Goal: Task Accomplishment & Management: Manage account settings

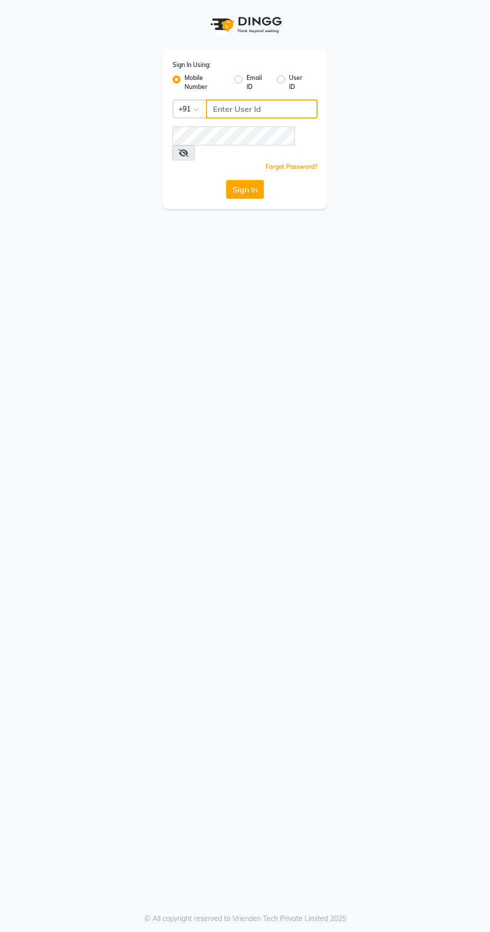
click at [228, 109] on input "Username" at bounding box center [261, 108] width 111 height 19
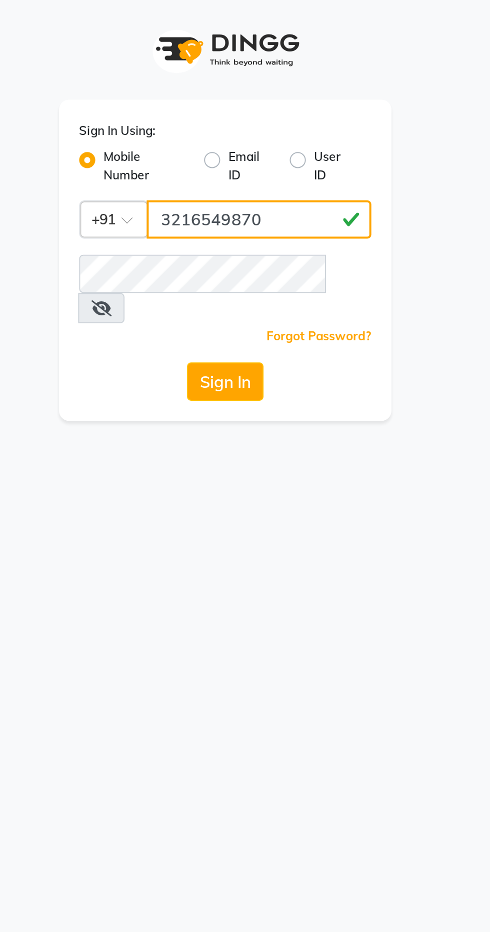
type input "3216549870"
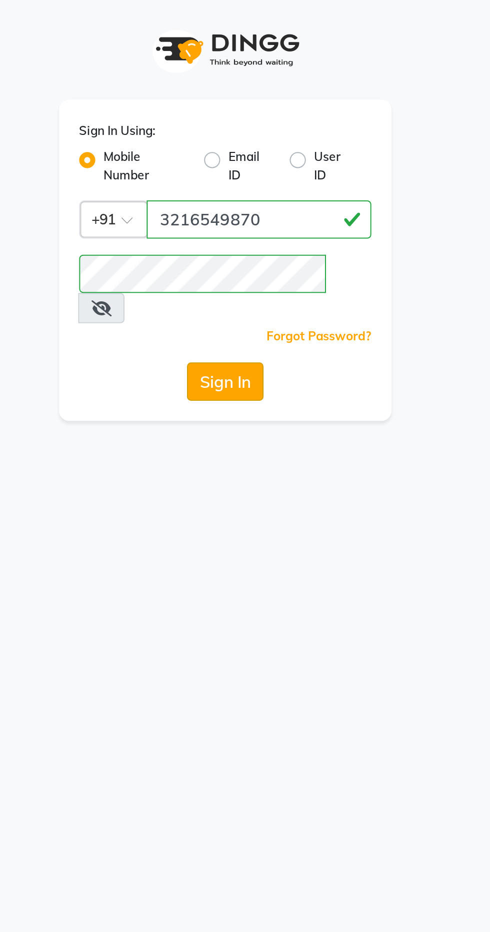
click at [248, 180] on button "Sign In" at bounding box center [245, 189] width 38 height 19
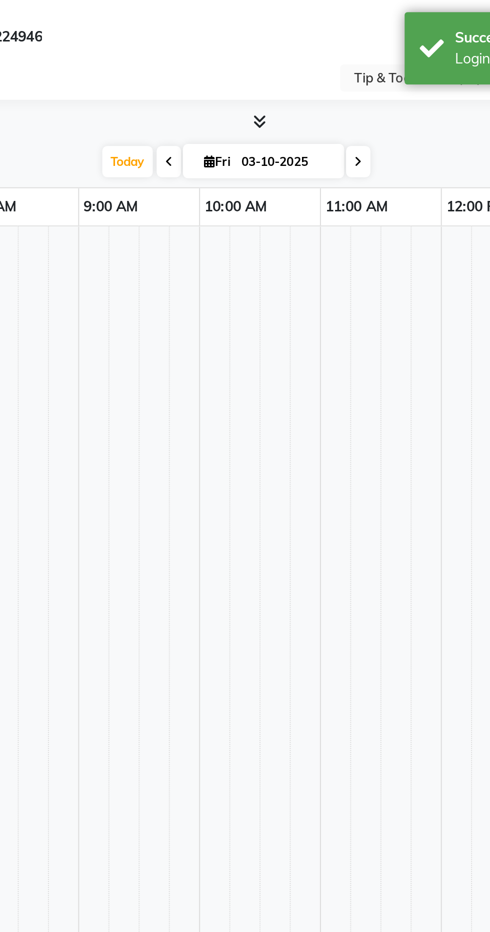
select select "en"
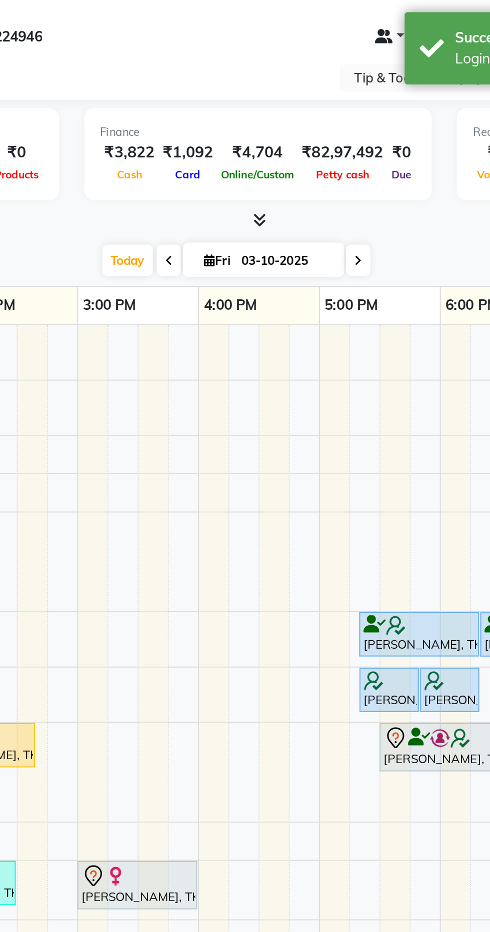
click at [322, 22] on link at bounding box center [326, 18] width 15 height 10
click at [264, 39] on div "Select Location × Tip & Toe, Malad (W)" at bounding box center [245, 38] width 474 height 13
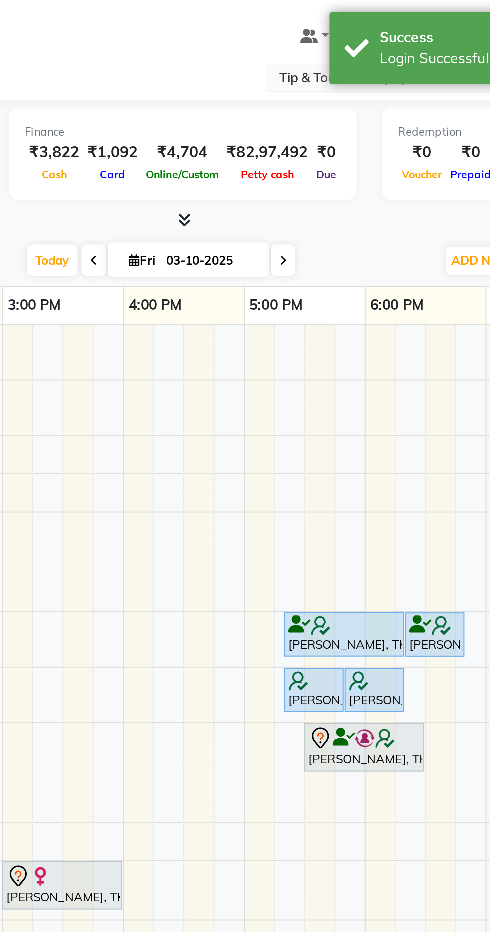
click at [312, 41] on input "text" at bounding box center [379, 39] width 145 height 10
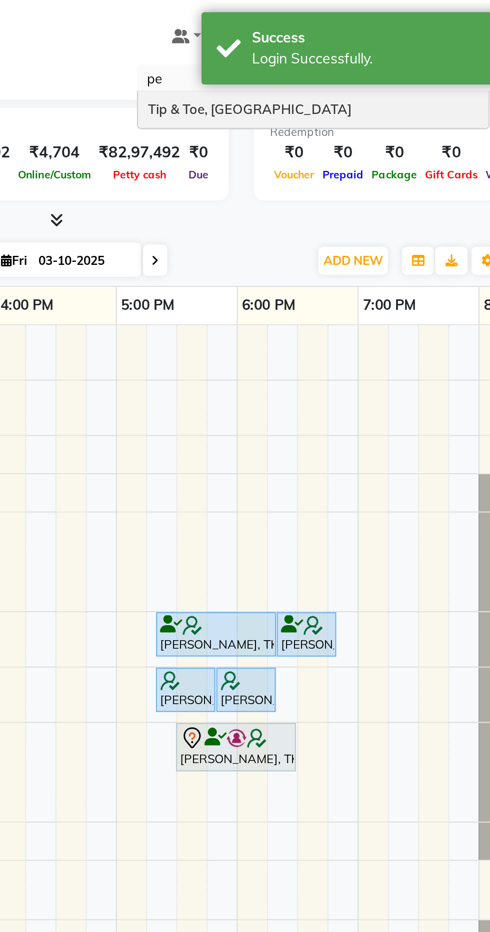
type input "ped"
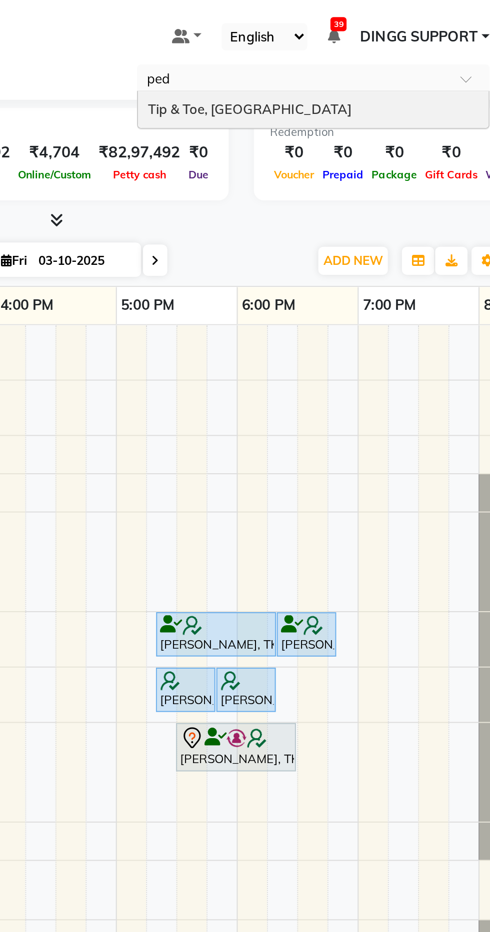
click at [406, 52] on div "Tip & Toe, [GEOGRAPHIC_DATA]" at bounding box center [389, 54] width 174 height 18
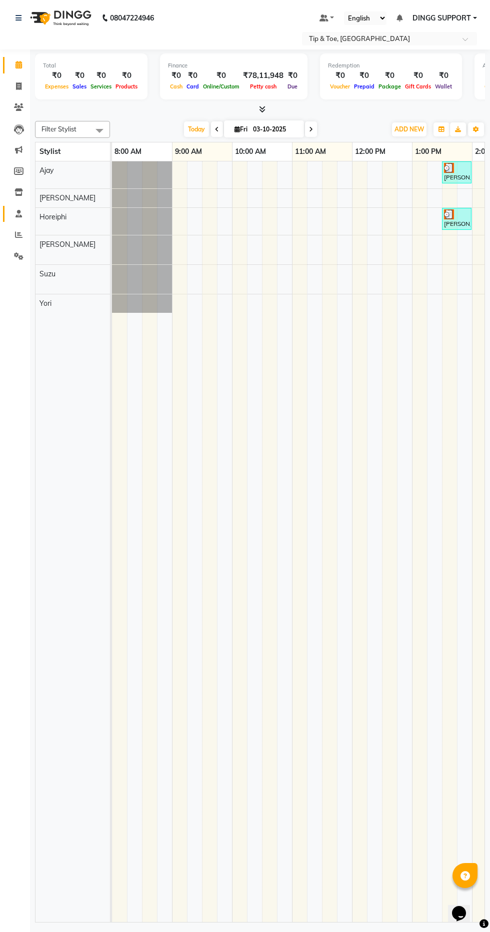
click at [18, 213] on icon at bounding box center [18, 213] width 6 height 7
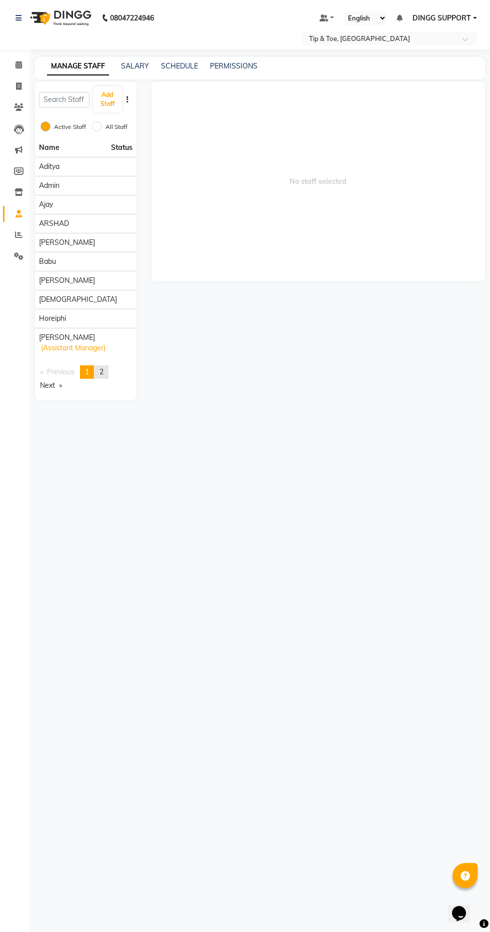
click at [103, 371] on span "2" at bounding box center [101, 371] width 4 height 9
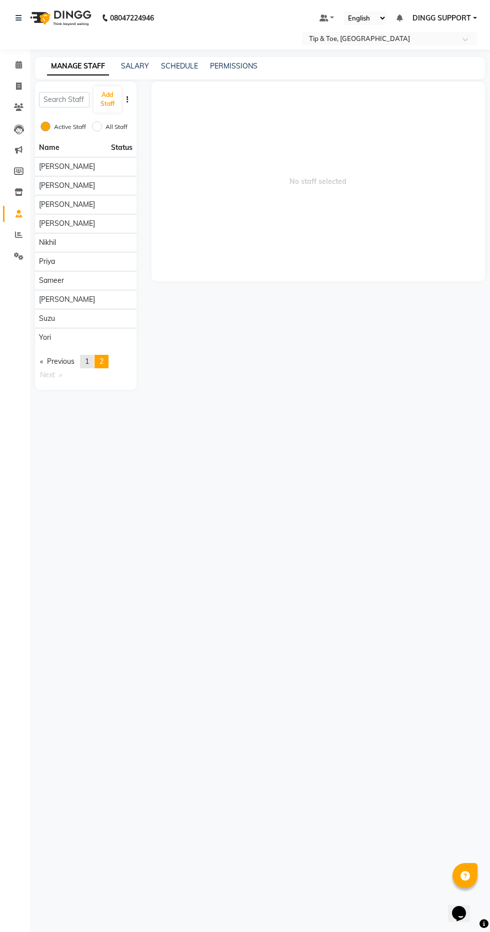
click at [89, 360] on span "1" at bounding box center [87, 361] width 4 height 9
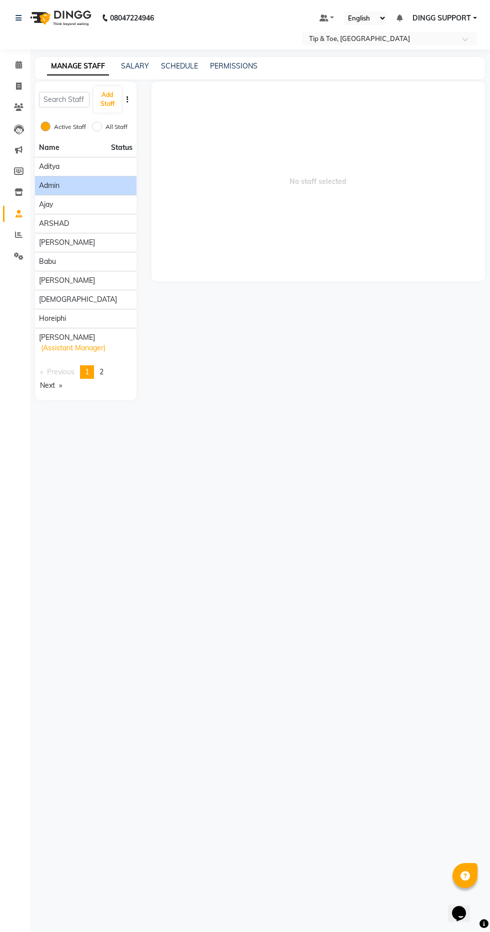
click at [102, 185] on div "Admin" at bounding box center [85, 185] width 93 height 10
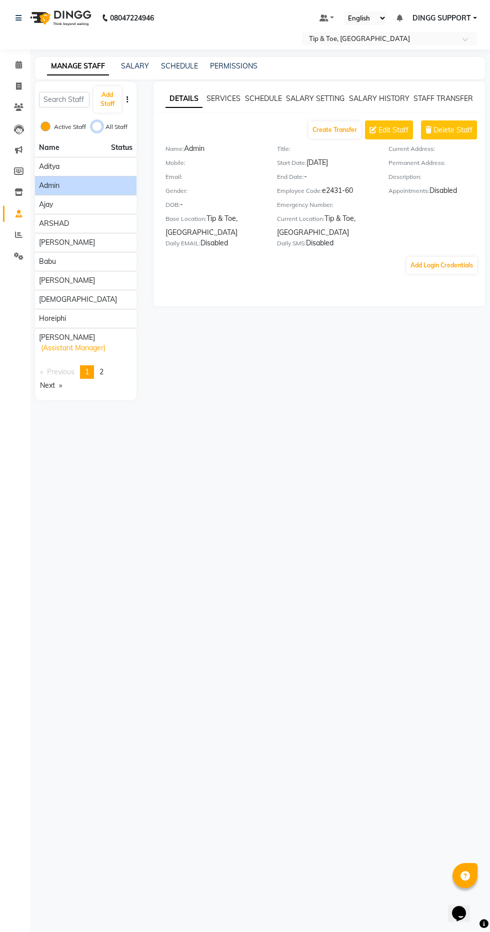
click at [96, 126] on input "All Staff" at bounding box center [97, 126] width 10 height 10
radio input "true"
radio input "false"
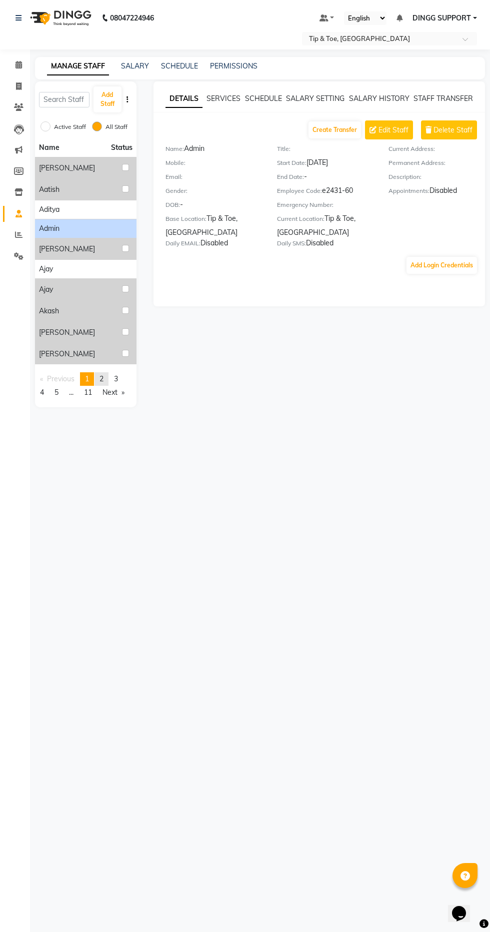
click at [98, 379] on link "page 2" at bounding box center [101, 378] width 14 height 13
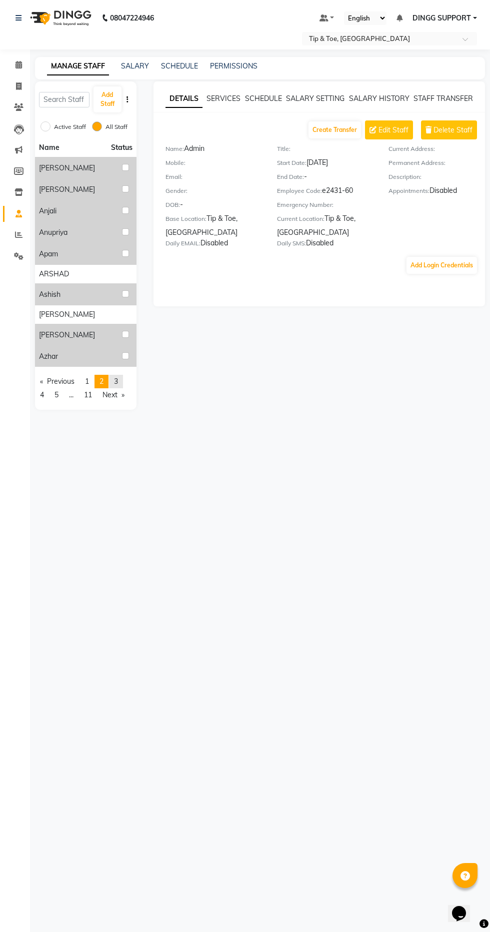
click at [118, 380] on span "3" at bounding box center [116, 381] width 4 height 9
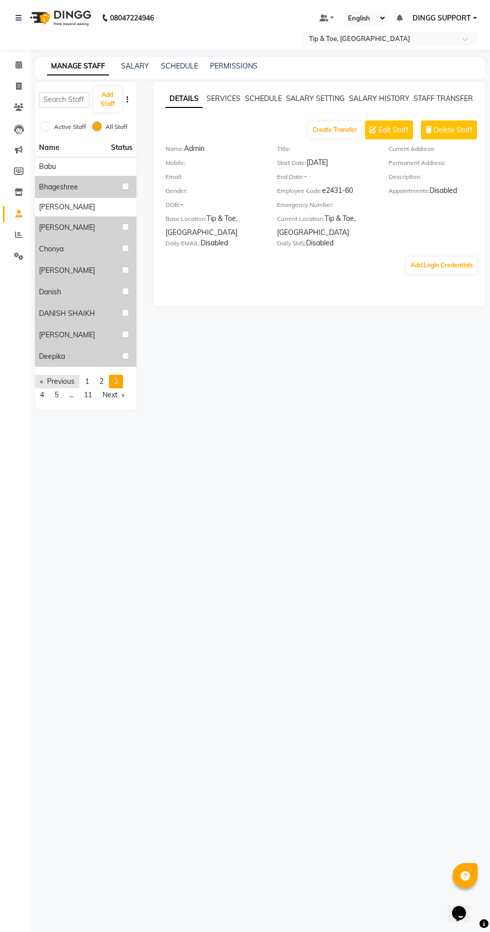
click at [41, 380] on link "Previous page" at bounding box center [57, 381] width 44 height 13
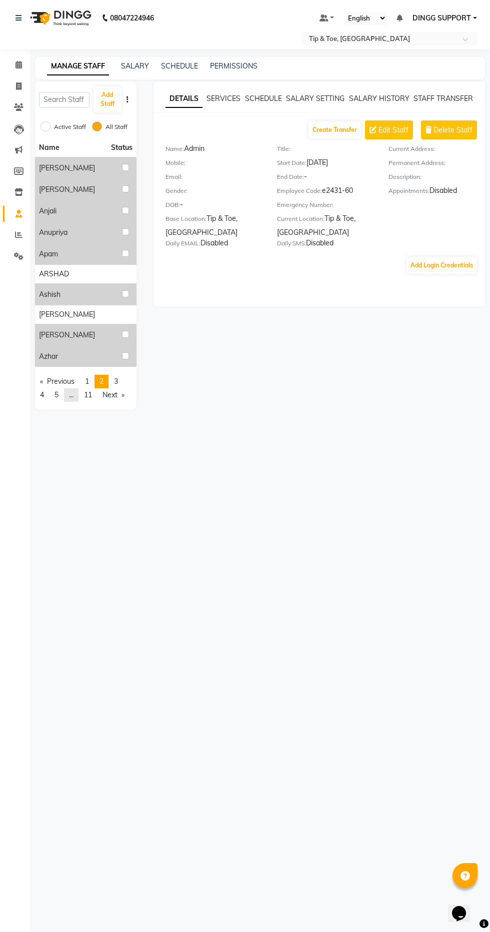
click at [66, 398] on link "page ..." at bounding box center [71, 394] width 14 height 13
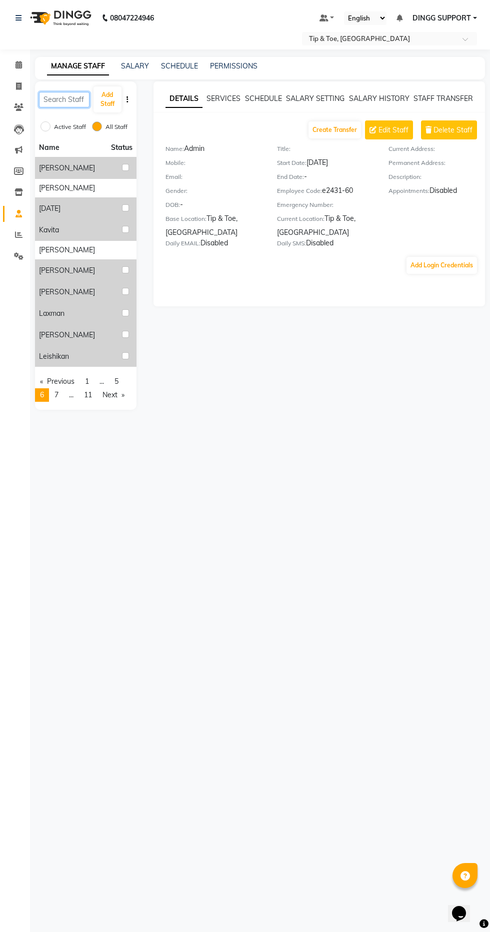
click at [70, 96] on input "text" at bounding box center [64, 99] width 50 height 15
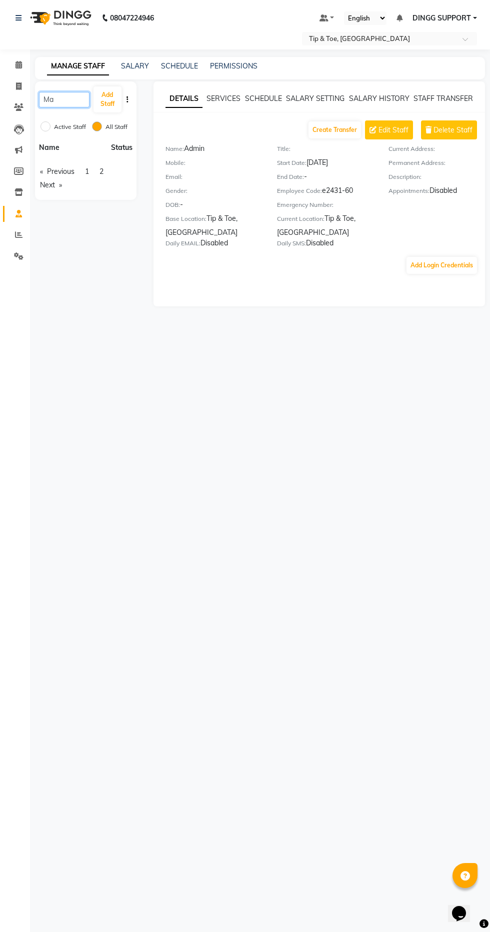
type input "M"
type input "A"
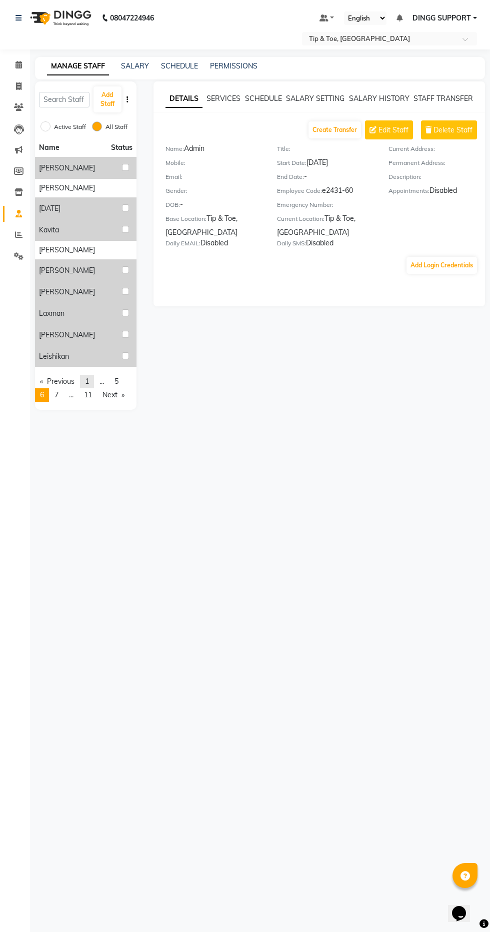
click at [89, 380] on span "1" at bounding box center [87, 381] width 4 height 9
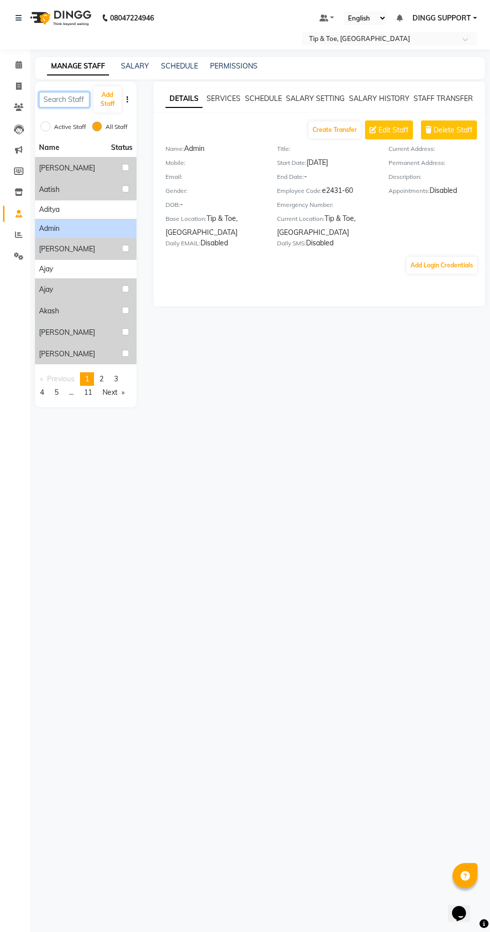
click at [66, 99] on input "text" at bounding box center [64, 99] width 50 height 15
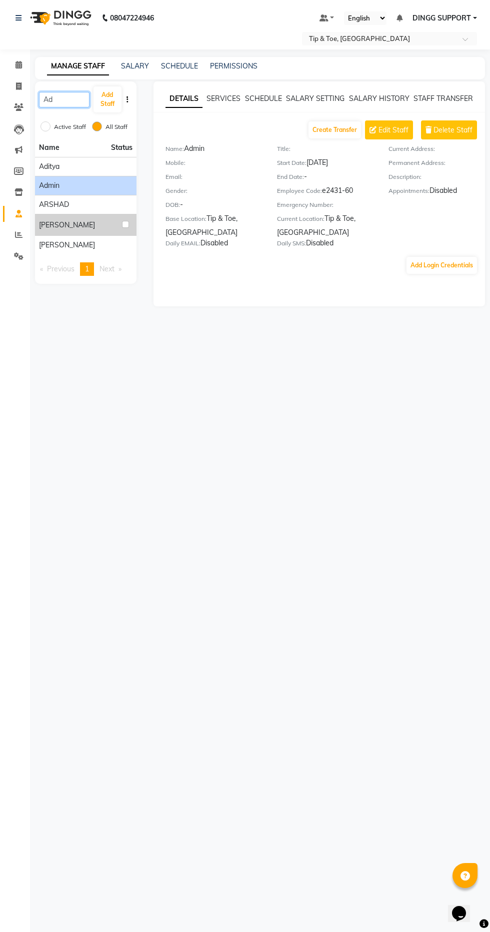
click at [74, 99] on input "Ad" at bounding box center [64, 99] width 50 height 15
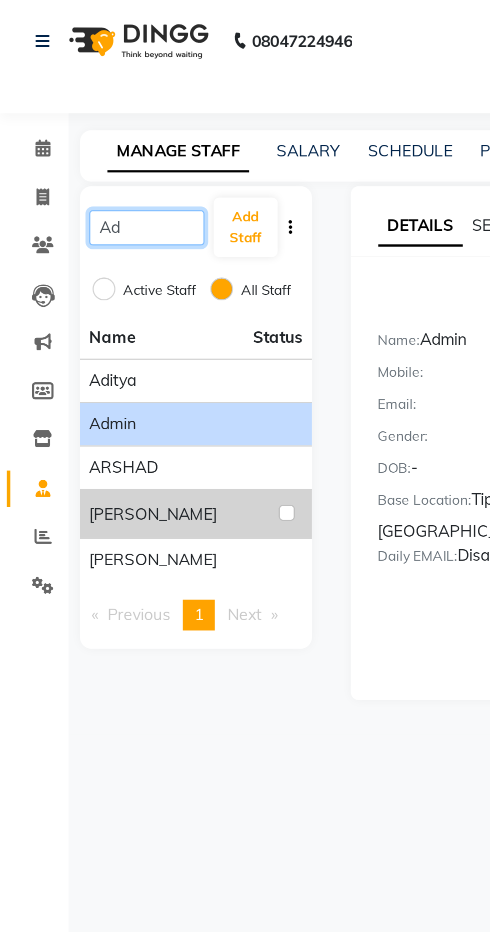
type input "A"
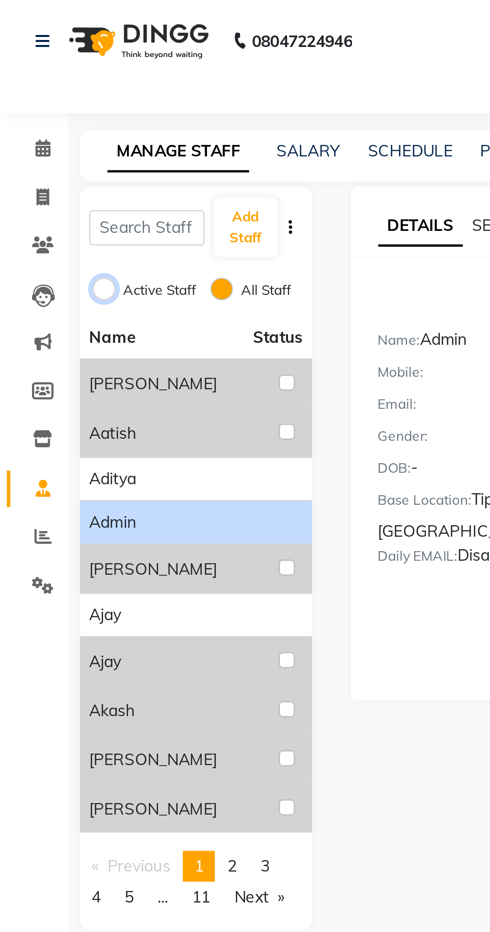
click at [46, 126] on input "Active Staff" at bounding box center [45, 126] width 10 height 10
radio input "true"
radio input "false"
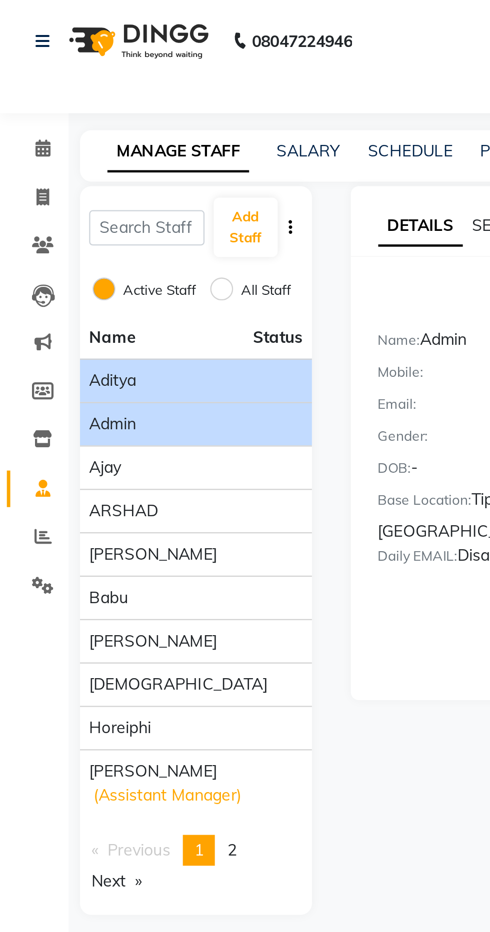
click at [95, 164] on div "Aditya" at bounding box center [85, 166] width 93 height 10
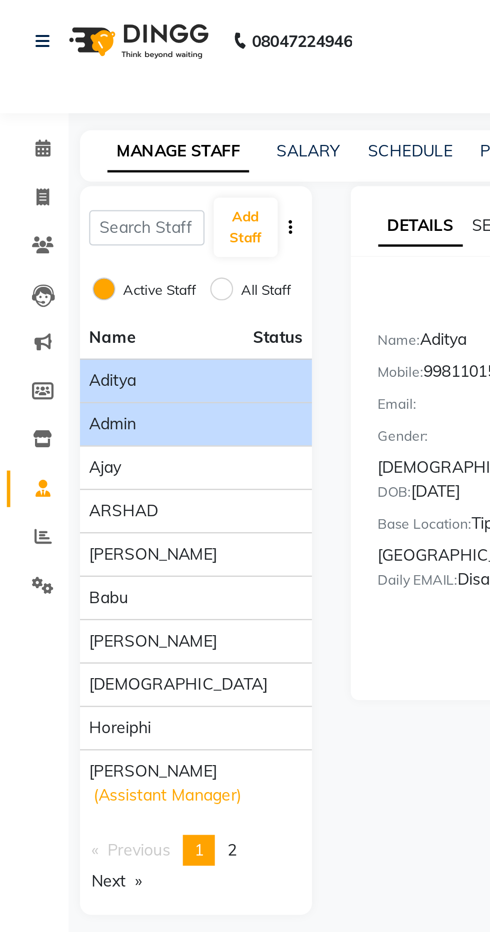
click at [84, 190] on div "Admin" at bounding box center [85, 185] width 93 height 10
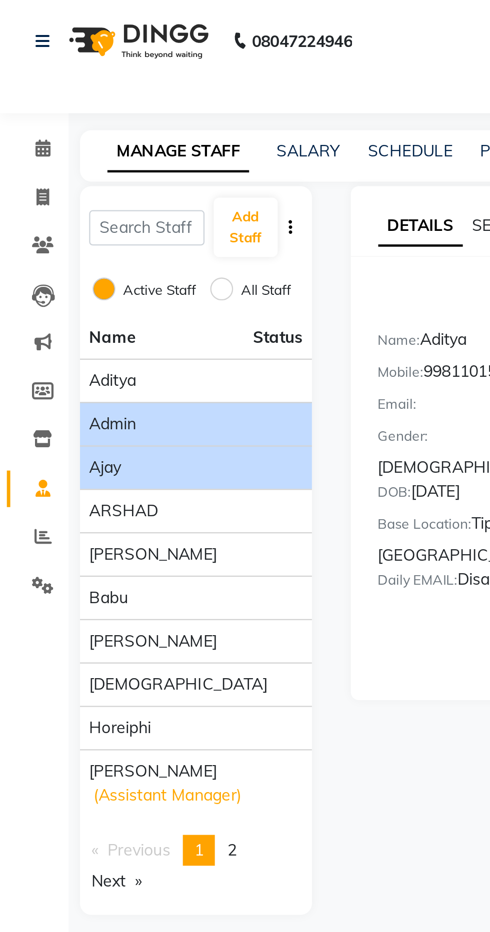
click at [106, 204] on div "Ajay" at bounding box center [85, 204] width 93 height 10
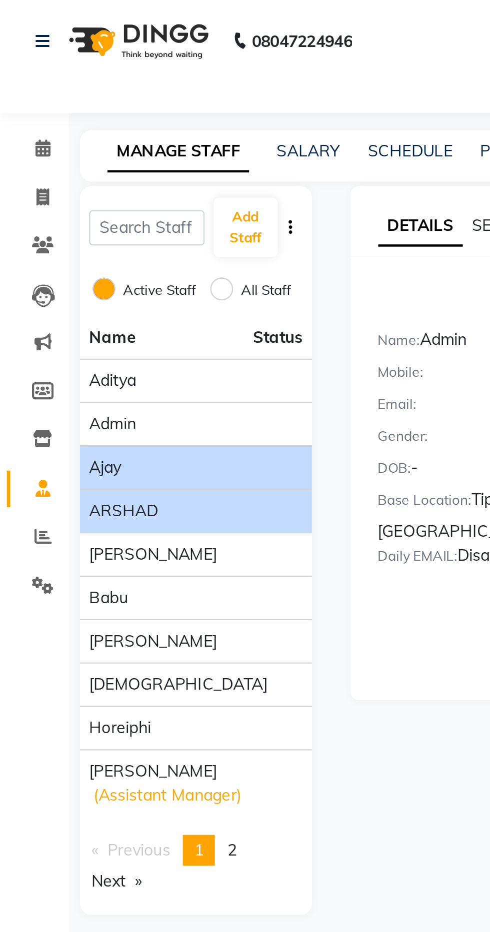
click at [110, 226] on div "ARSHAD" at bounding box center [85, 223] width 93 height 10
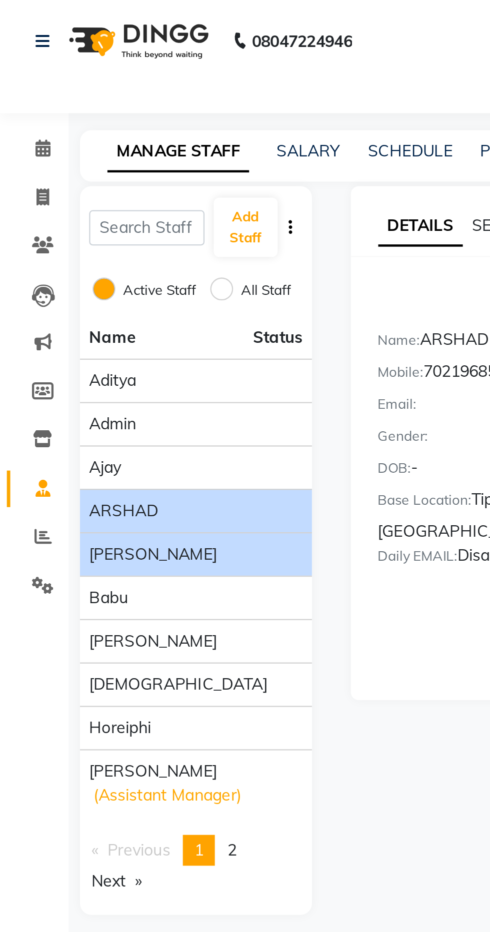
click at [95, 242] on span "[PERSON_NAME]" at bounding box center [67, 242] width 56 height 10
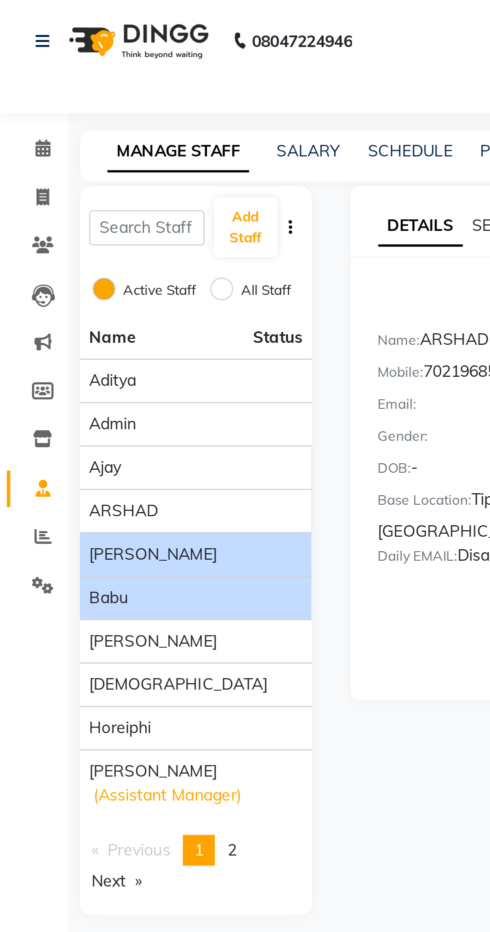
click at [107, 263] on div "Babu" at bounding box center [85, 261] width 93 height 10
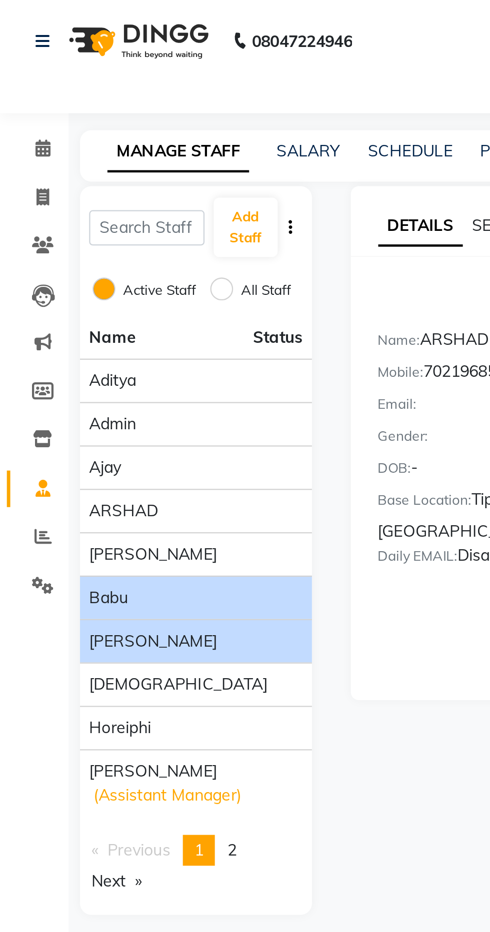
click at [42, 276] on span "[PERSON_NAME]" at bounding box center [67, 280] width 56 height 10
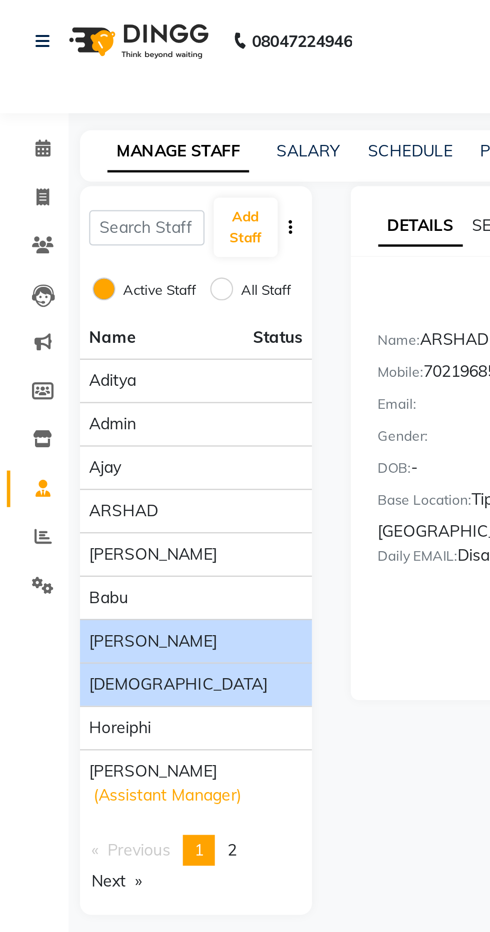
click at [44, 295] on span "[DEMOGRAPHIC_DATA]" at bounding box center [78, 299] width 78 height 10
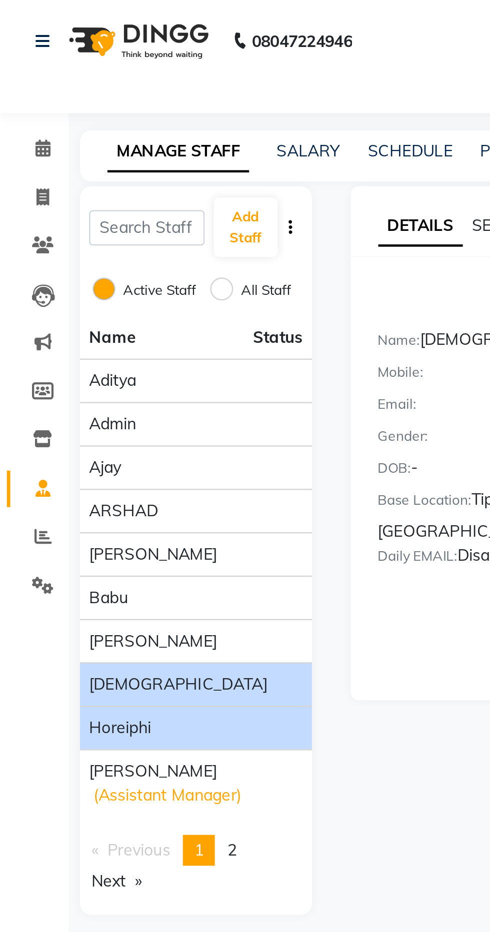
click at [52, 319] on span "Horeiphi" at bounding box center [52, 318] width 27 height 10
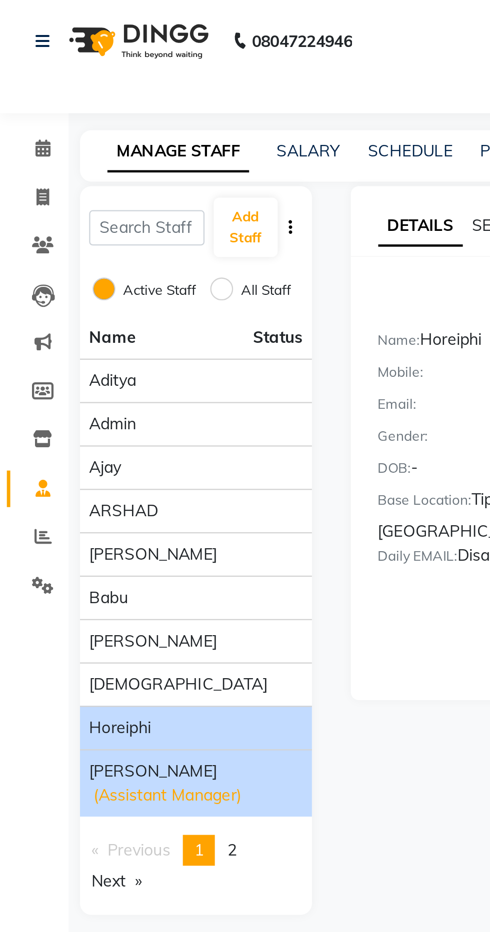
click at [55, 334] on span "[PERSON_NAME]" at bounding box center [67, 337] width 56 height 10
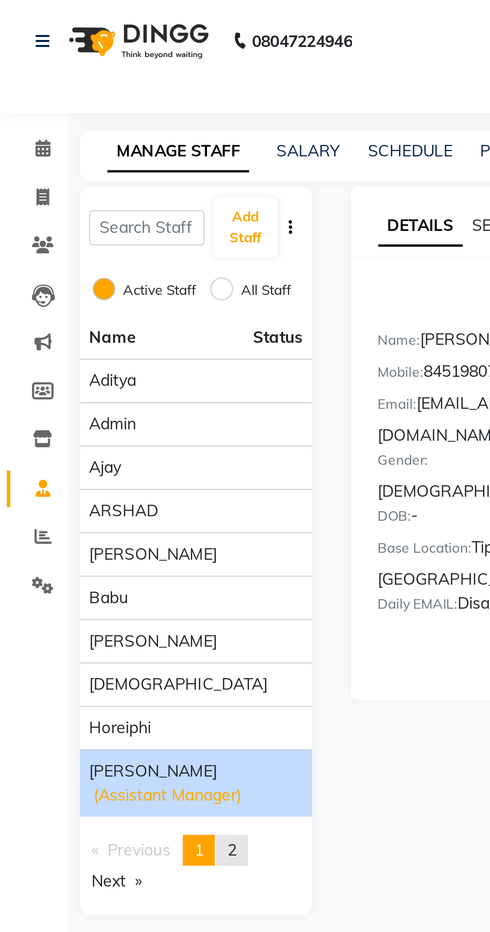
click at [103, 368] on span "2" at bounding box center [101, 371] width 4 height 9
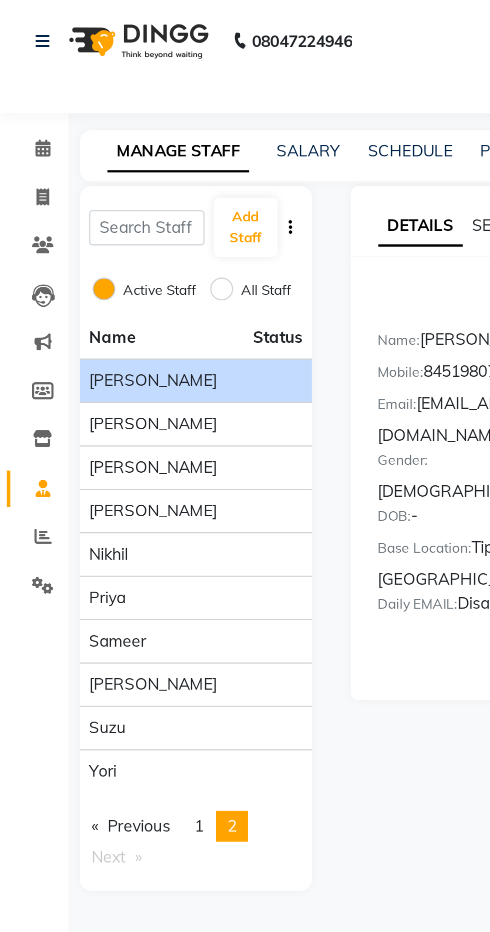
click at [91, 165] on div "[PERSON_NAME]" at bounding box center [85, 166] width 93 height 10
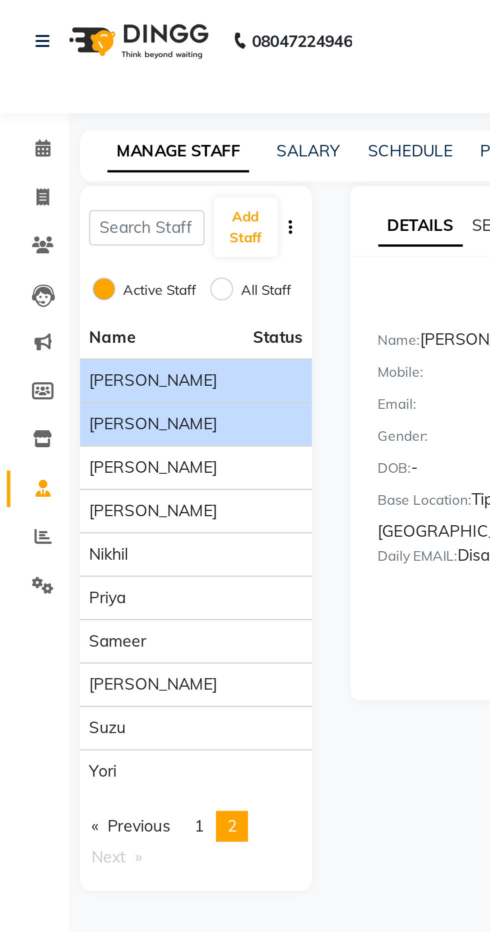
click at [47, 184] on span "[PERSON_NAME]" at bounding box center [67, 185] width 56 height 10
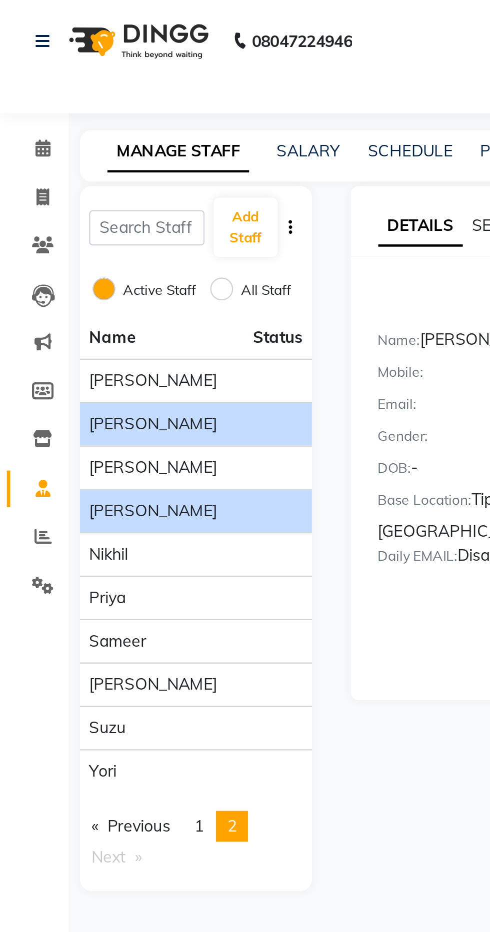
click at [58, 220] on span "[PERSON_NAME]" at bounding box center [67, 223] width 56 height 10
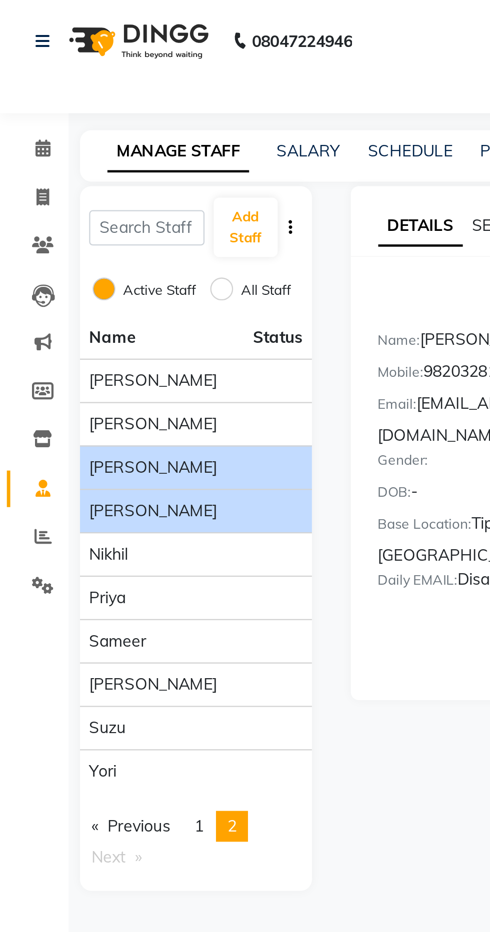
click at [56, 203] on span "[PERSON_NAME]" at bounding box center [67, 204] width 56 height 10
